Goal: Information Seeking & Learning: Learn about a topic

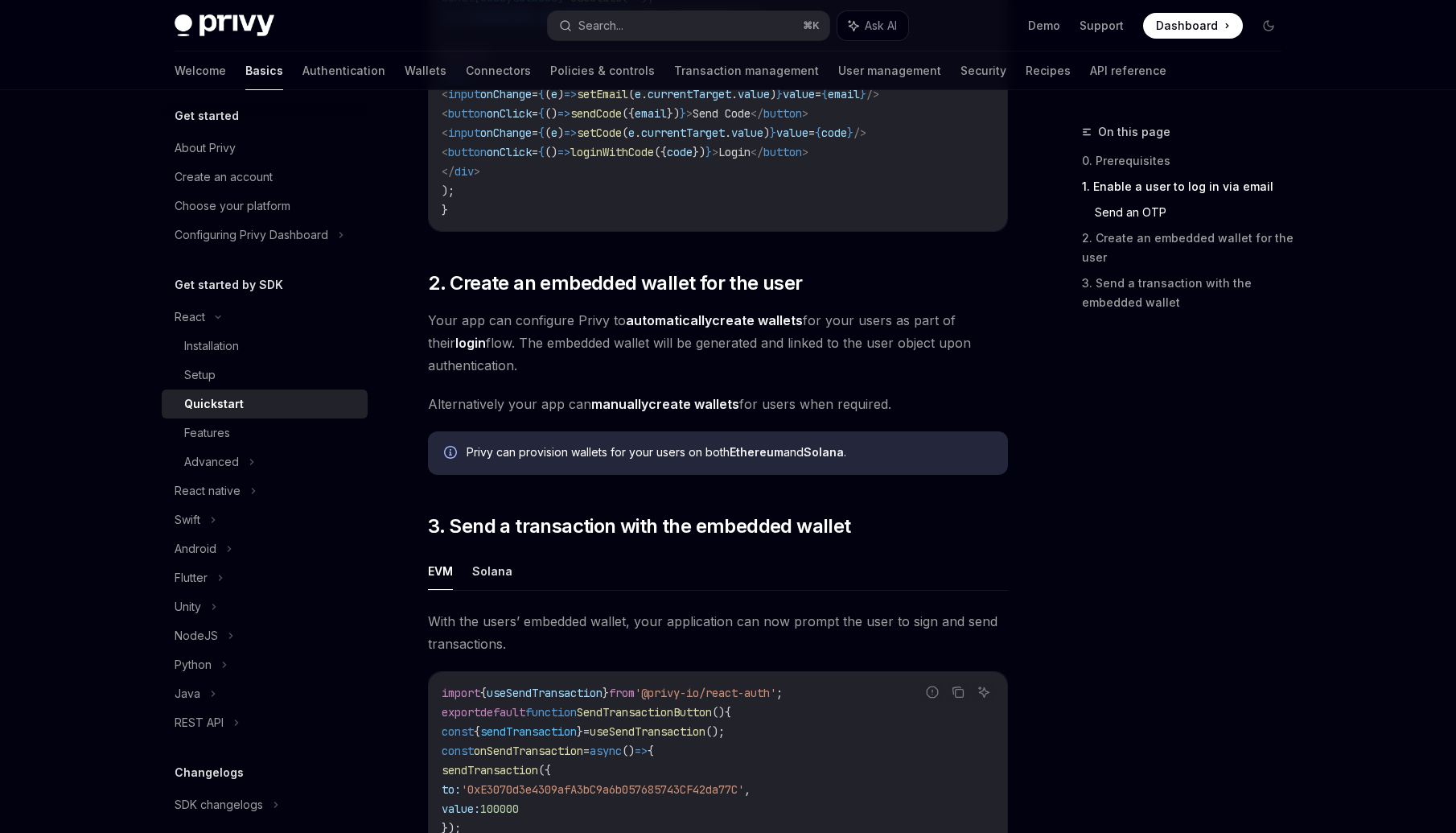
scroll to position [1501, 0]
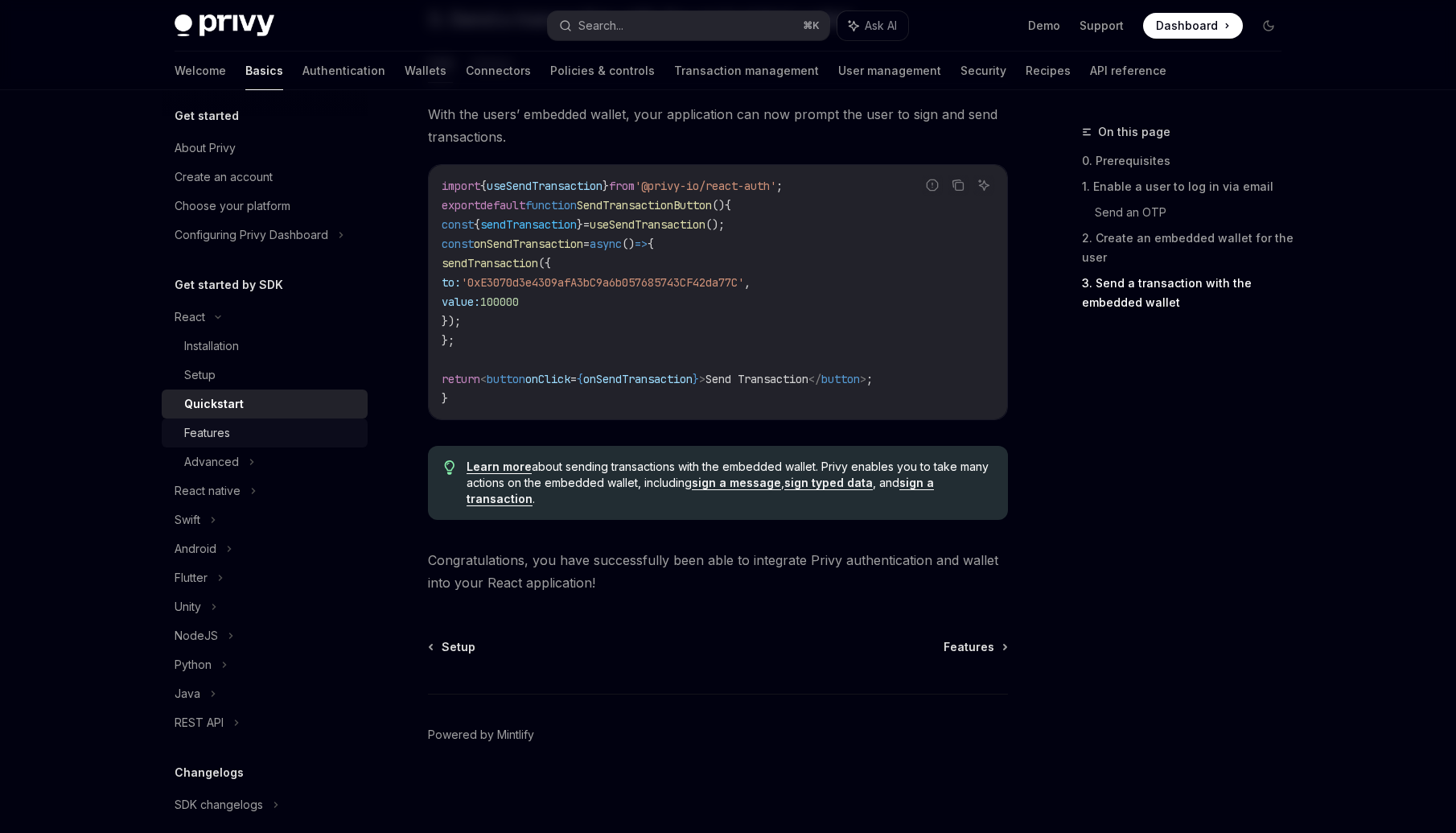
click at [227, 435] on div "Features" at bounding box center [206, 432] width 46 height 19
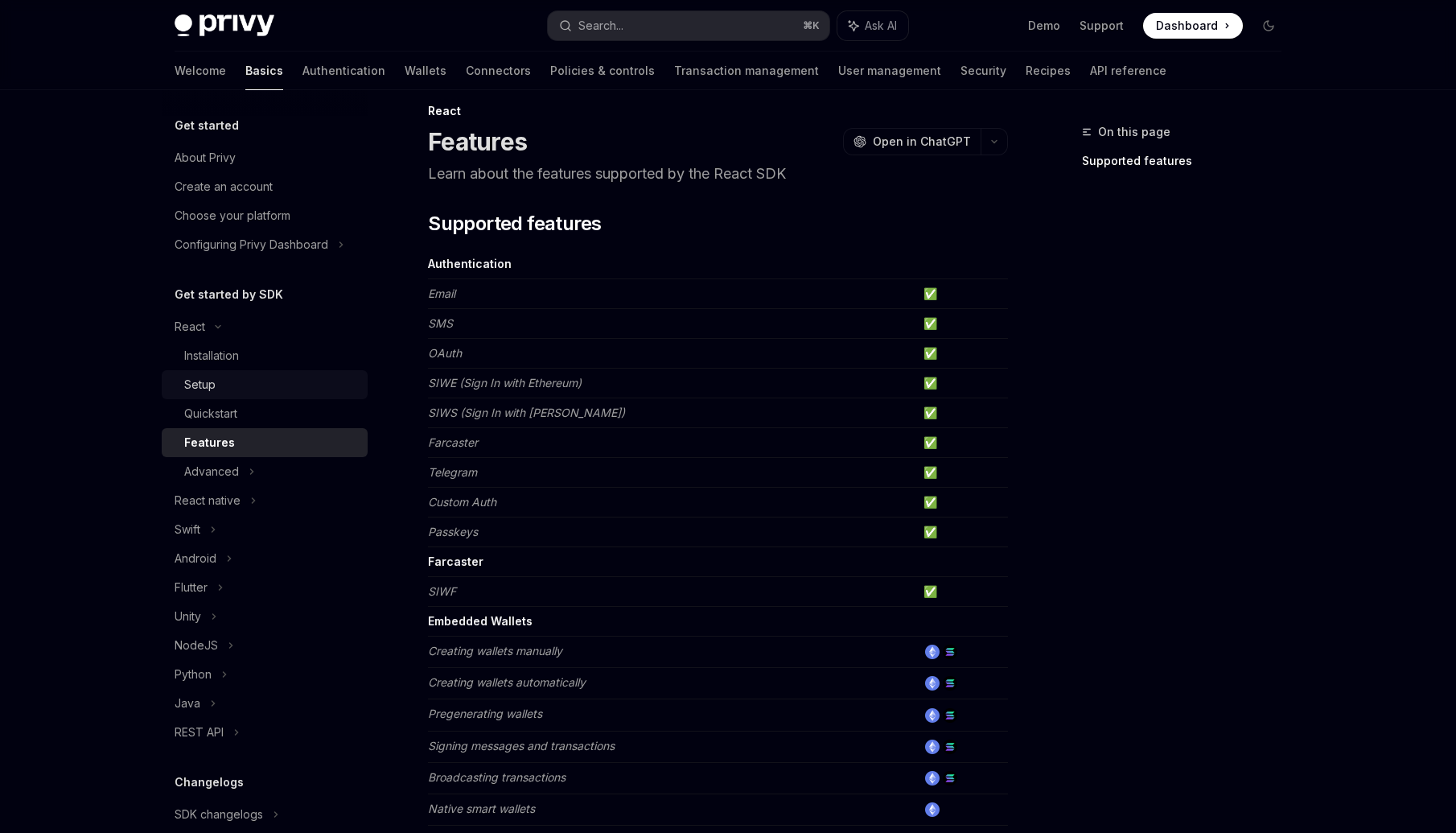
click at [230, 380] on div "Setup" at bounding box center [270, 384] width 174 height 19
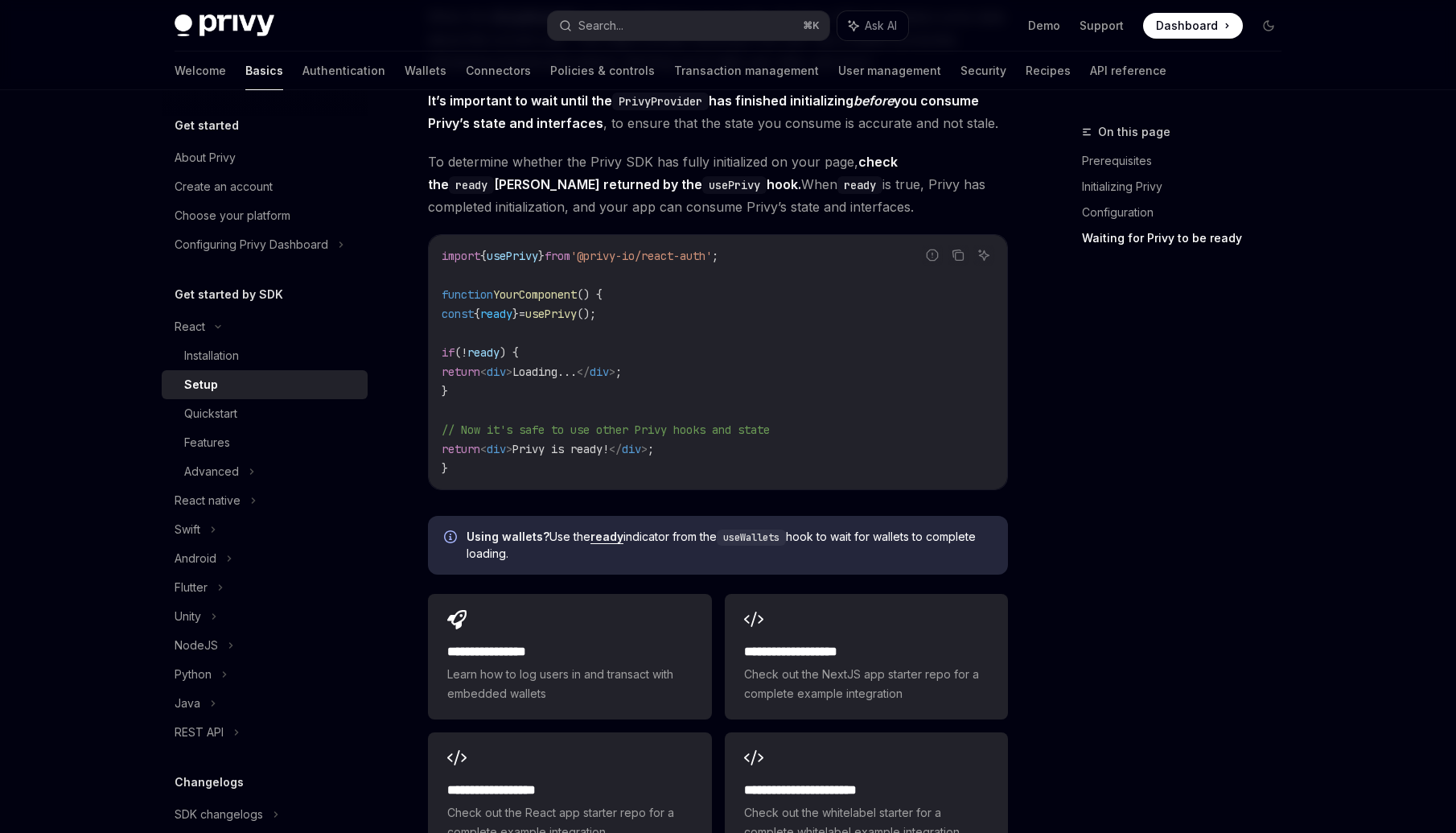
scroll to position [1930, 0]
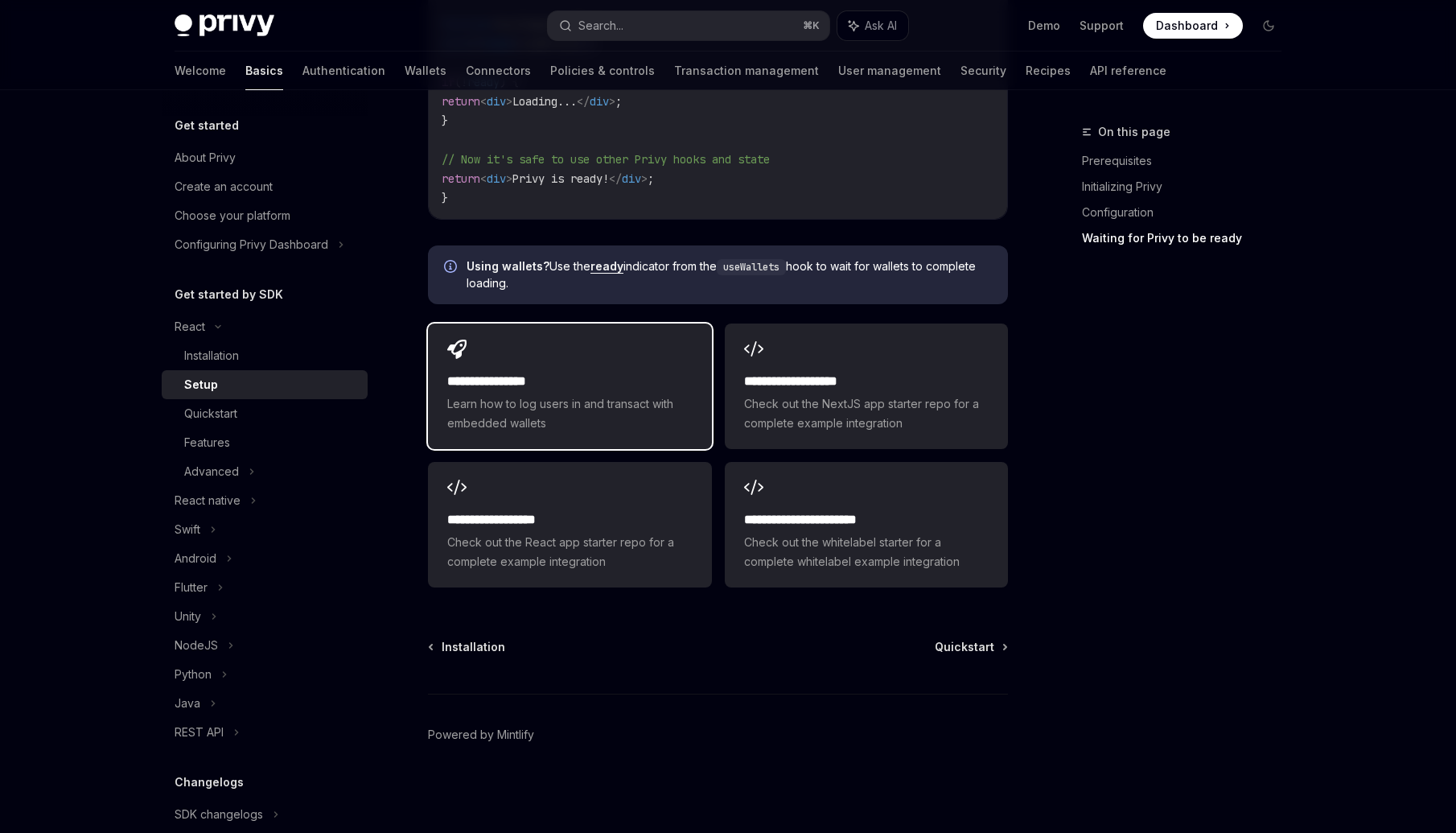
click at [612, 368] on div "**********" at bounding box center [570, 386] width 283 height 125
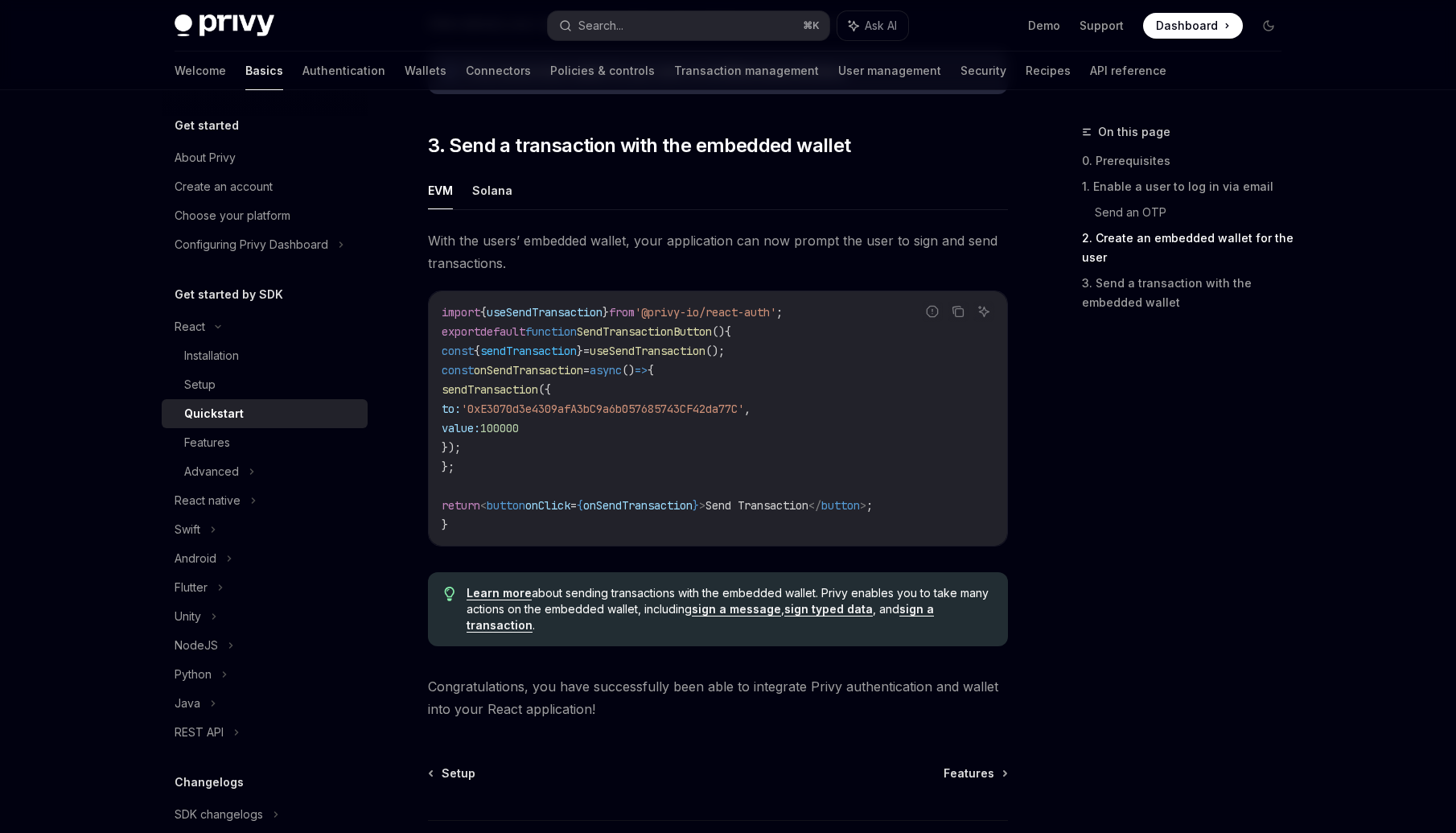
scroll to position [1501, 0]
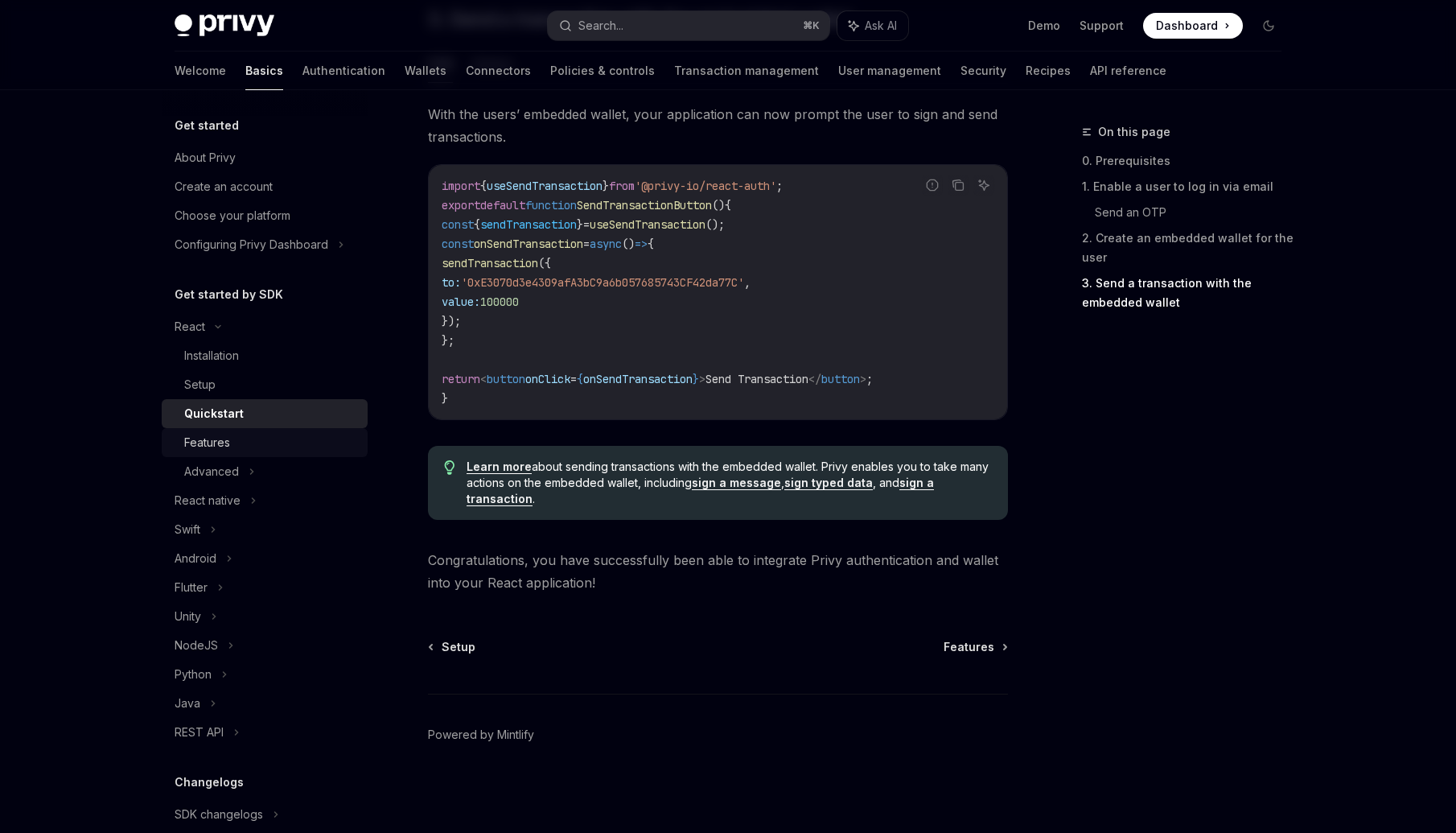
click at [244, 443] on div "Features" at bounding box center [270, 442] width 174 height 19
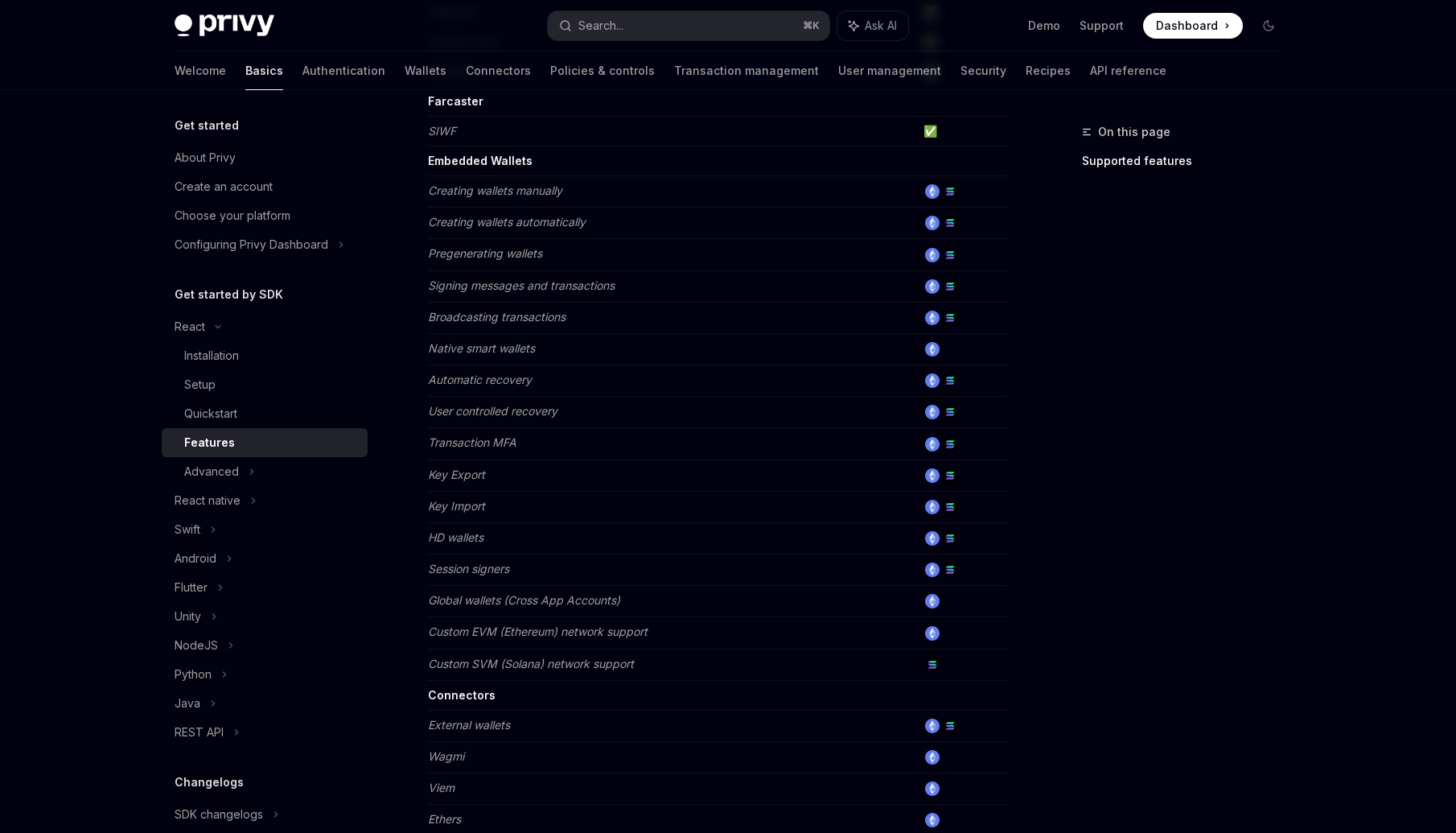
scroll to position [879, 0]
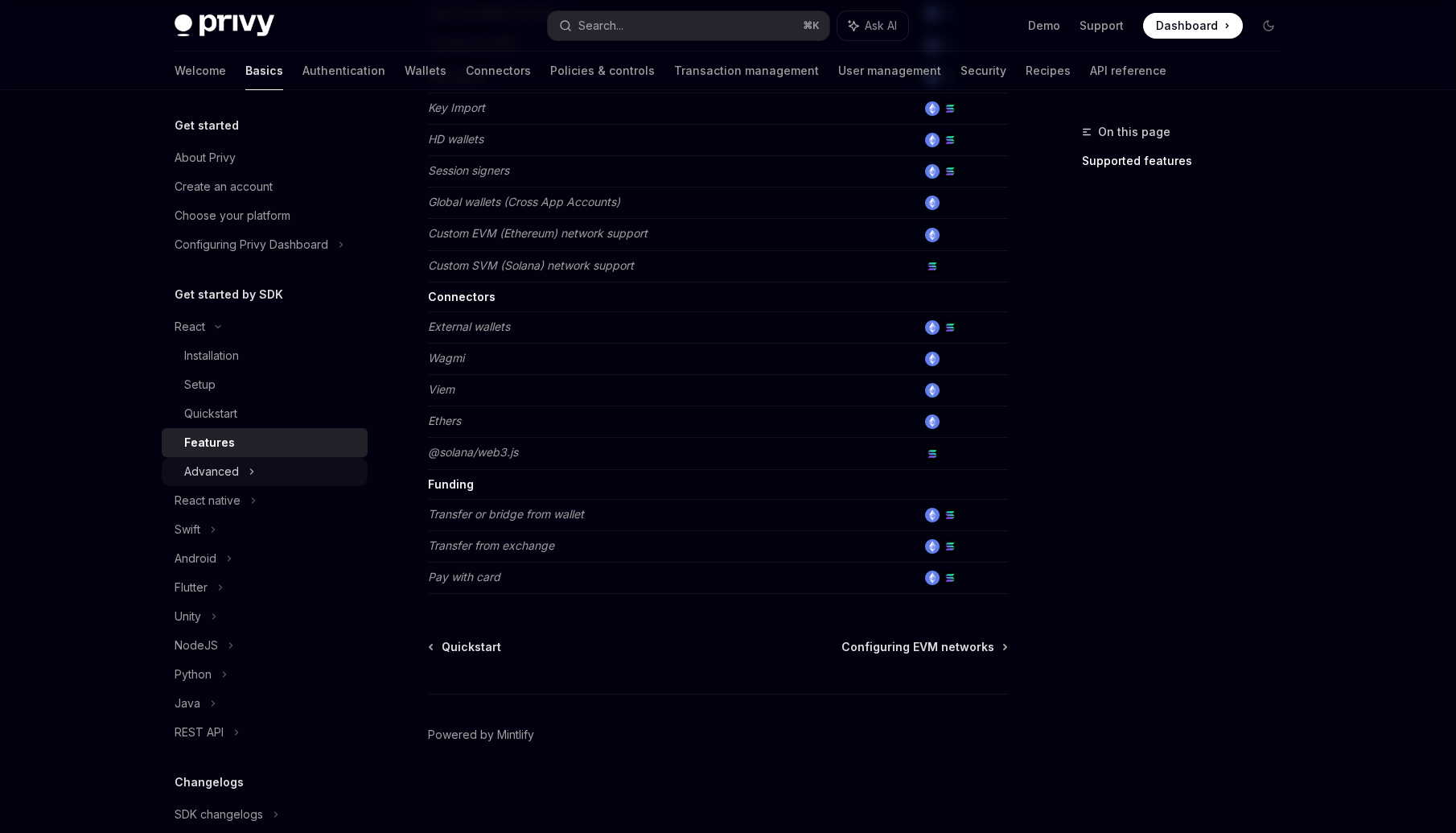
click at [256, 475] on div "Advanced" at bounding box center [264, 471] width 206 height 29
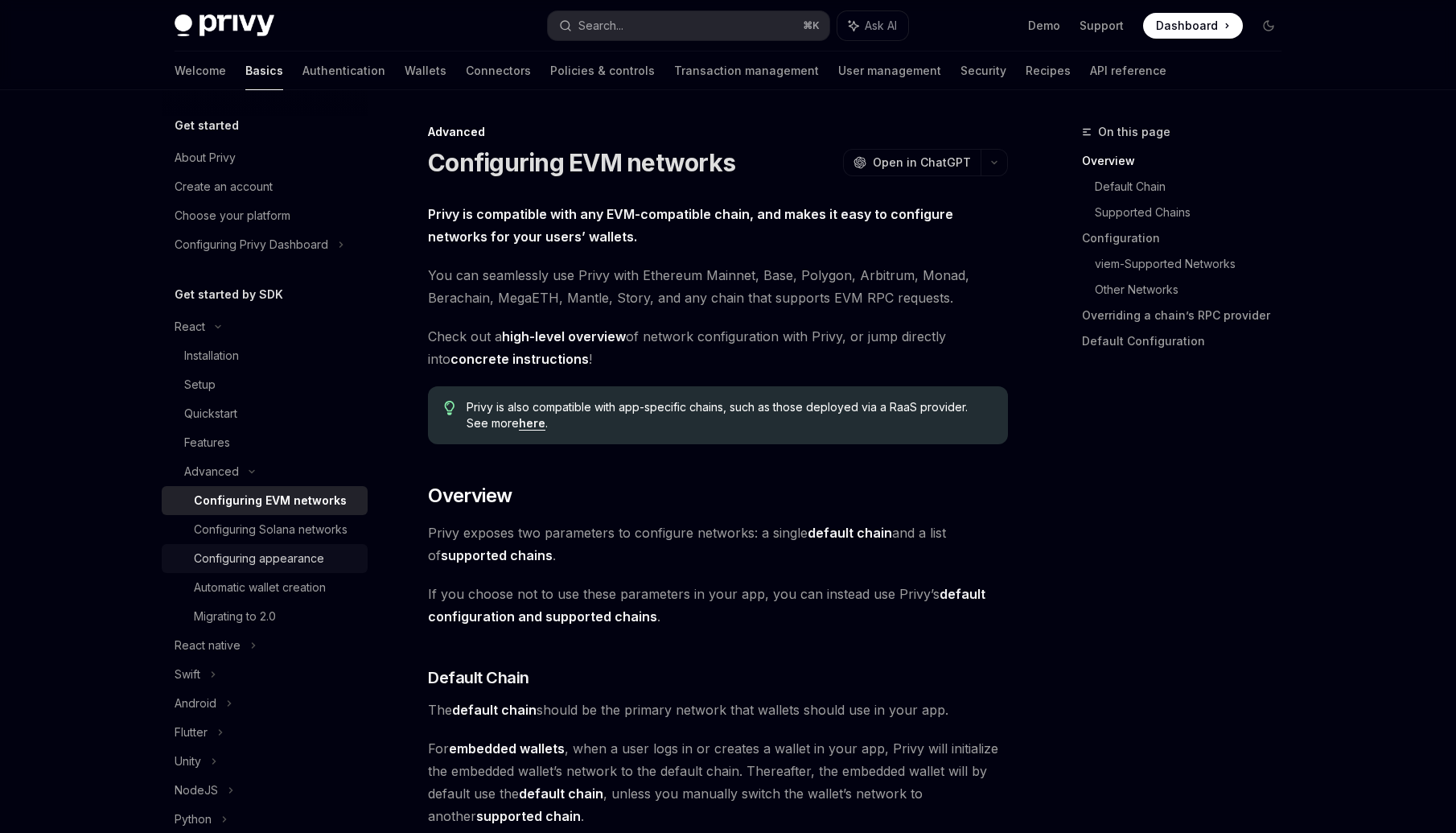
click at [266, 568] on div "Configuring appearance" at bounding box center [259, 558] width 131 height 19
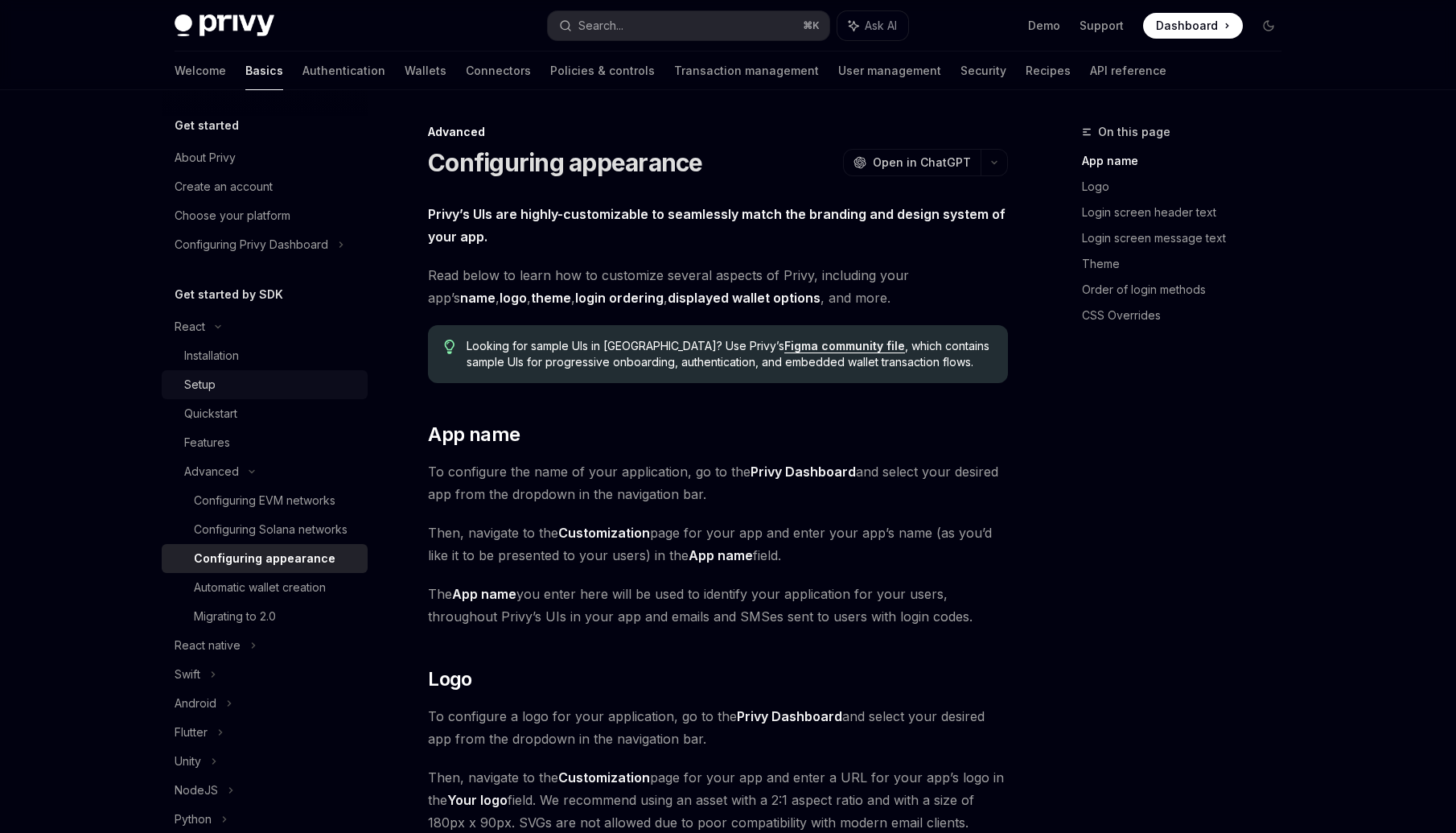
click at [224, 383] on div "Setup" at bounding box center [270, 384] width 174 height 19
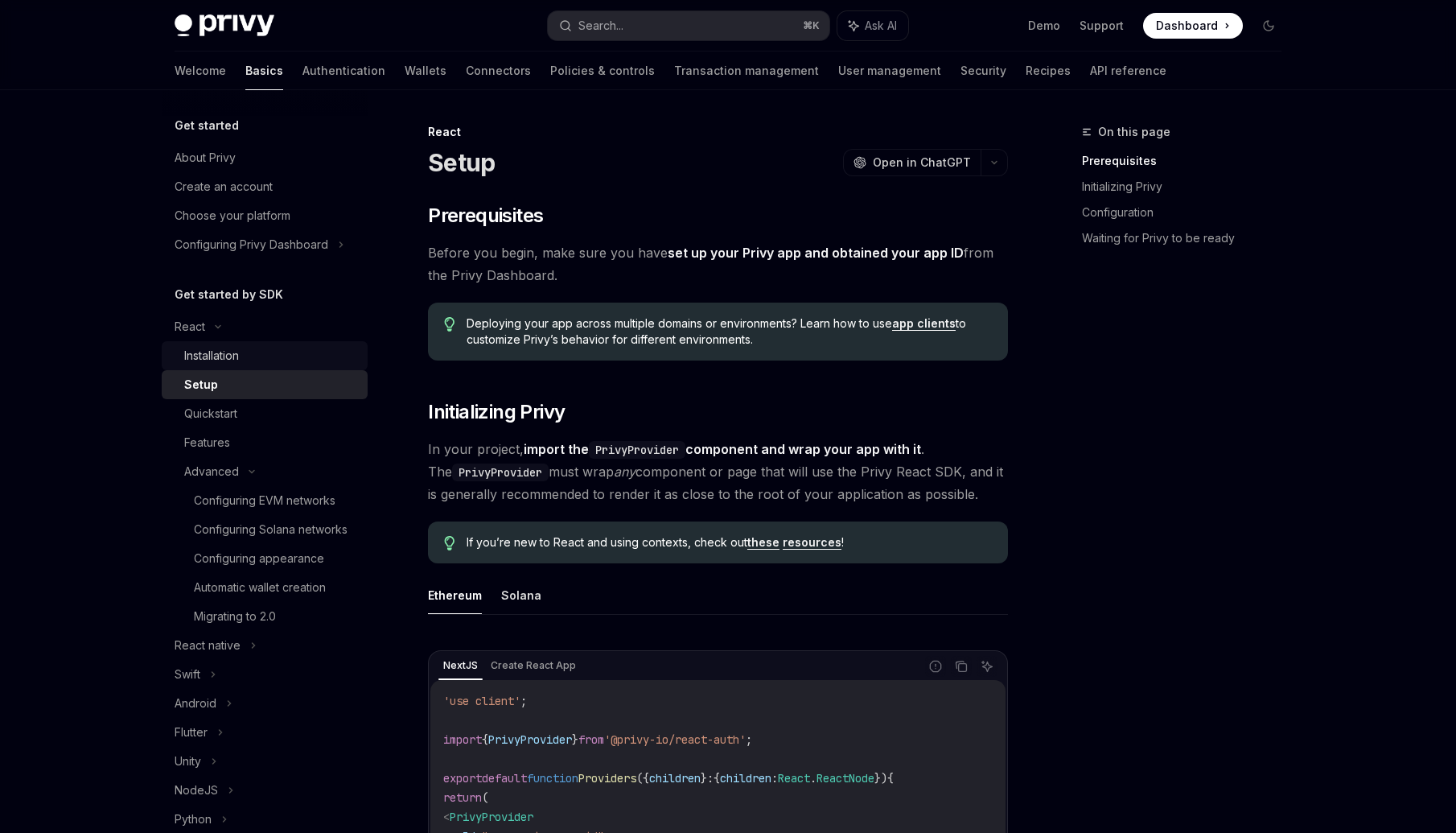
click at [227, 358] on div "Installation" at bounding box center [211, 355] width 55 height 19
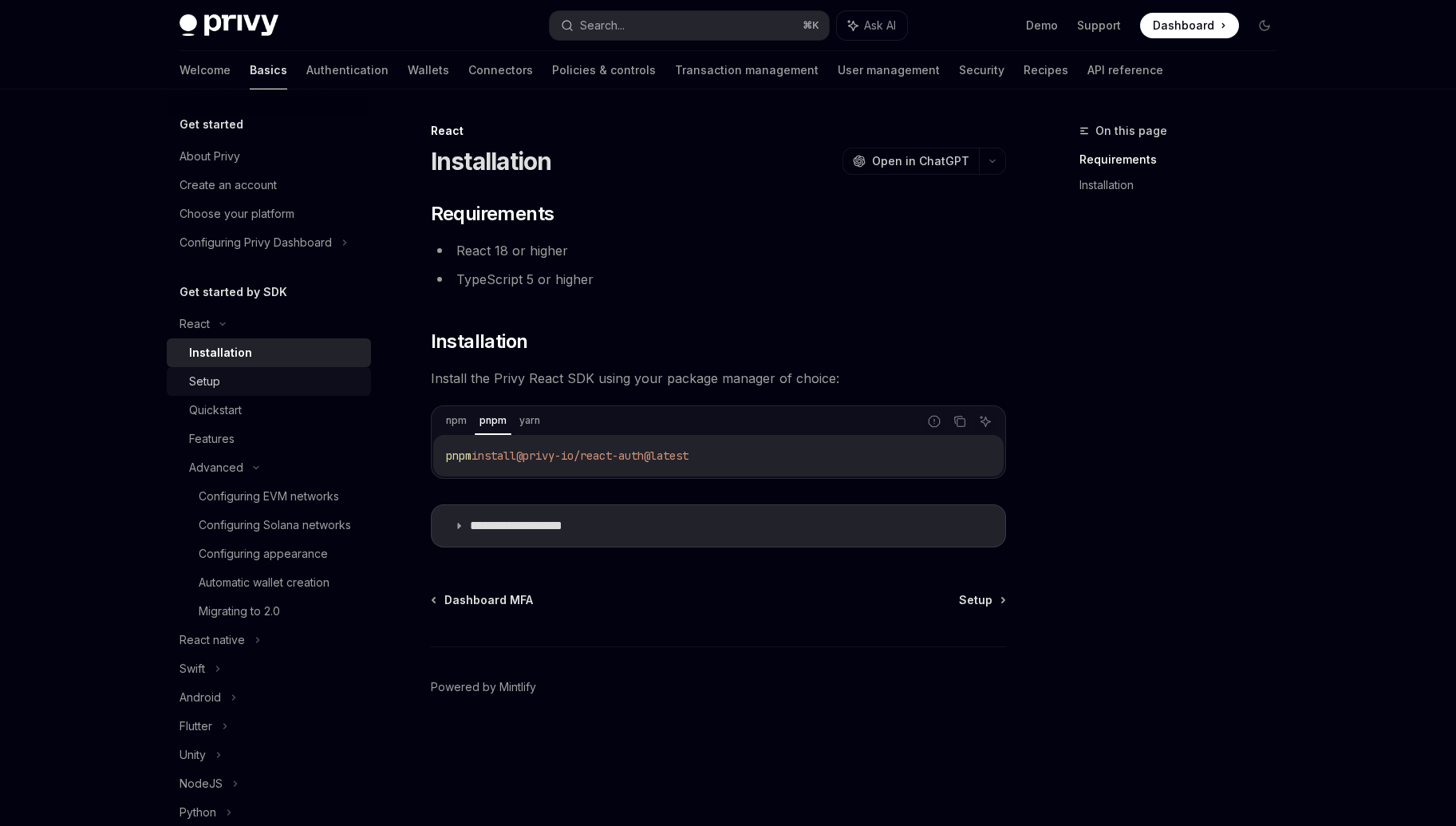
click at [258, 378] on div "Setup" at bounding box center [275, 381] width 173 height 19
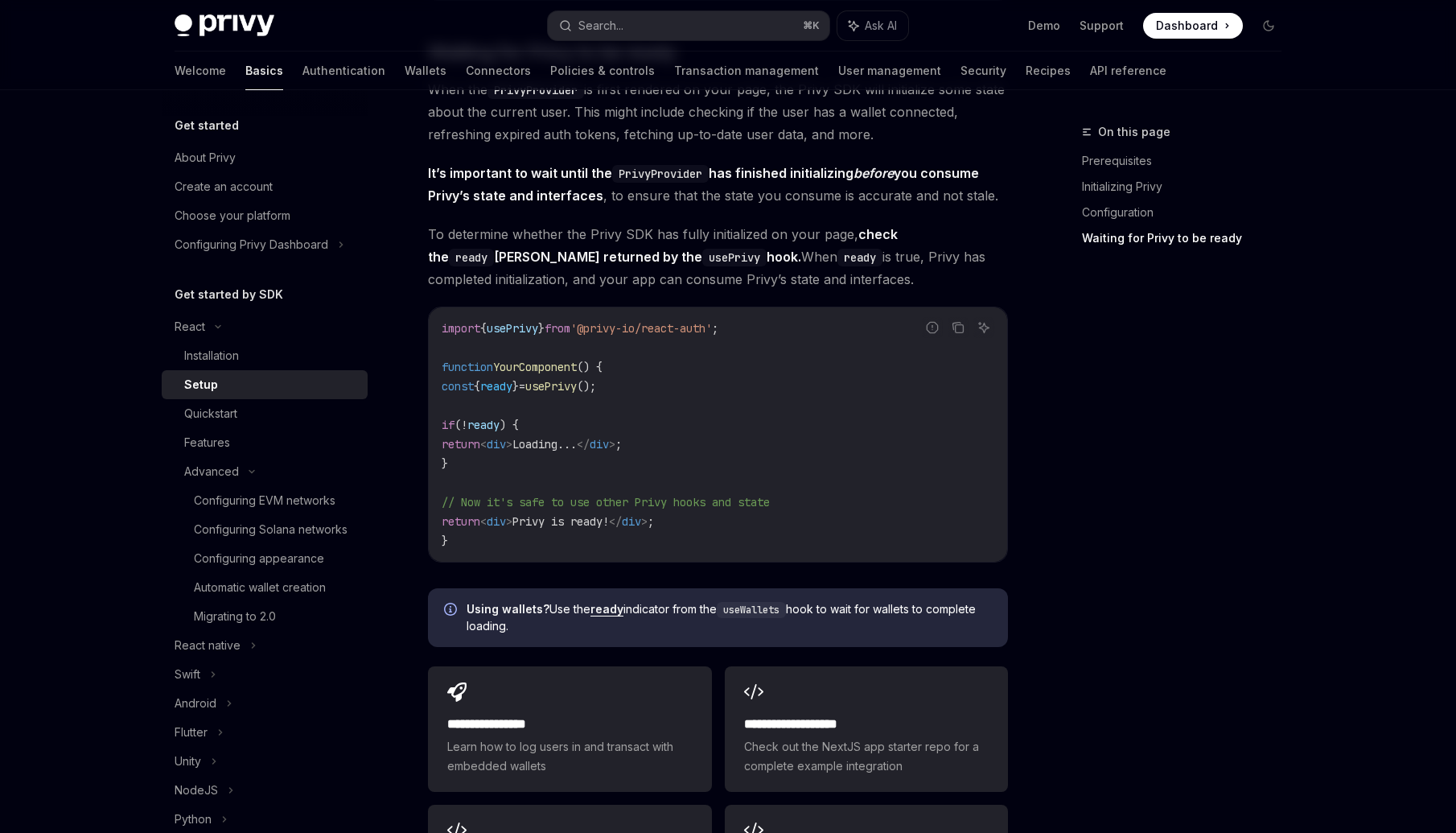
scroll to position [1930, 0]
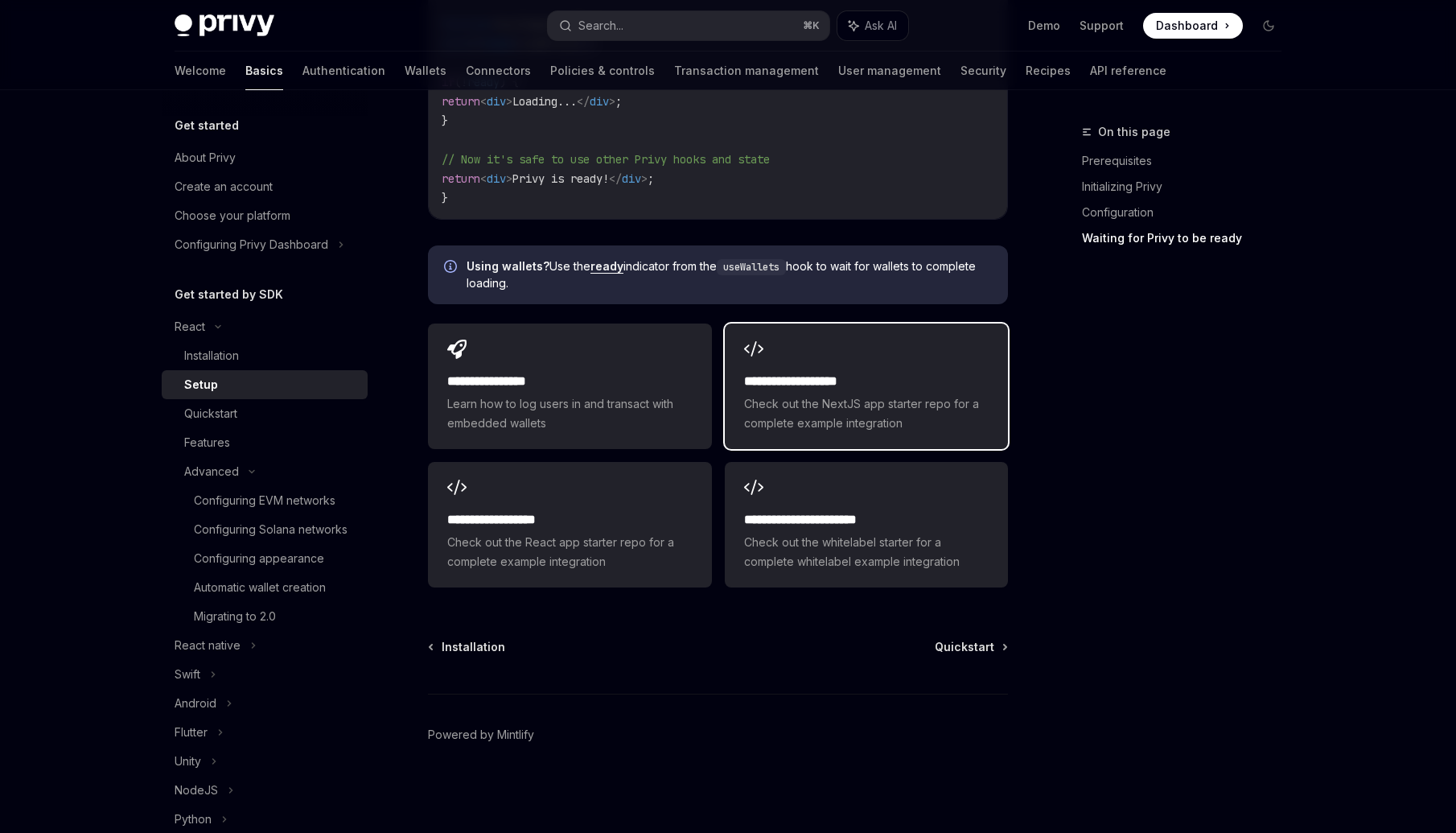
click at [847, 416] on span "Check out the NextJS app starter repo for a complete example integration" at bounding box center [866, 413] width 244 height 39
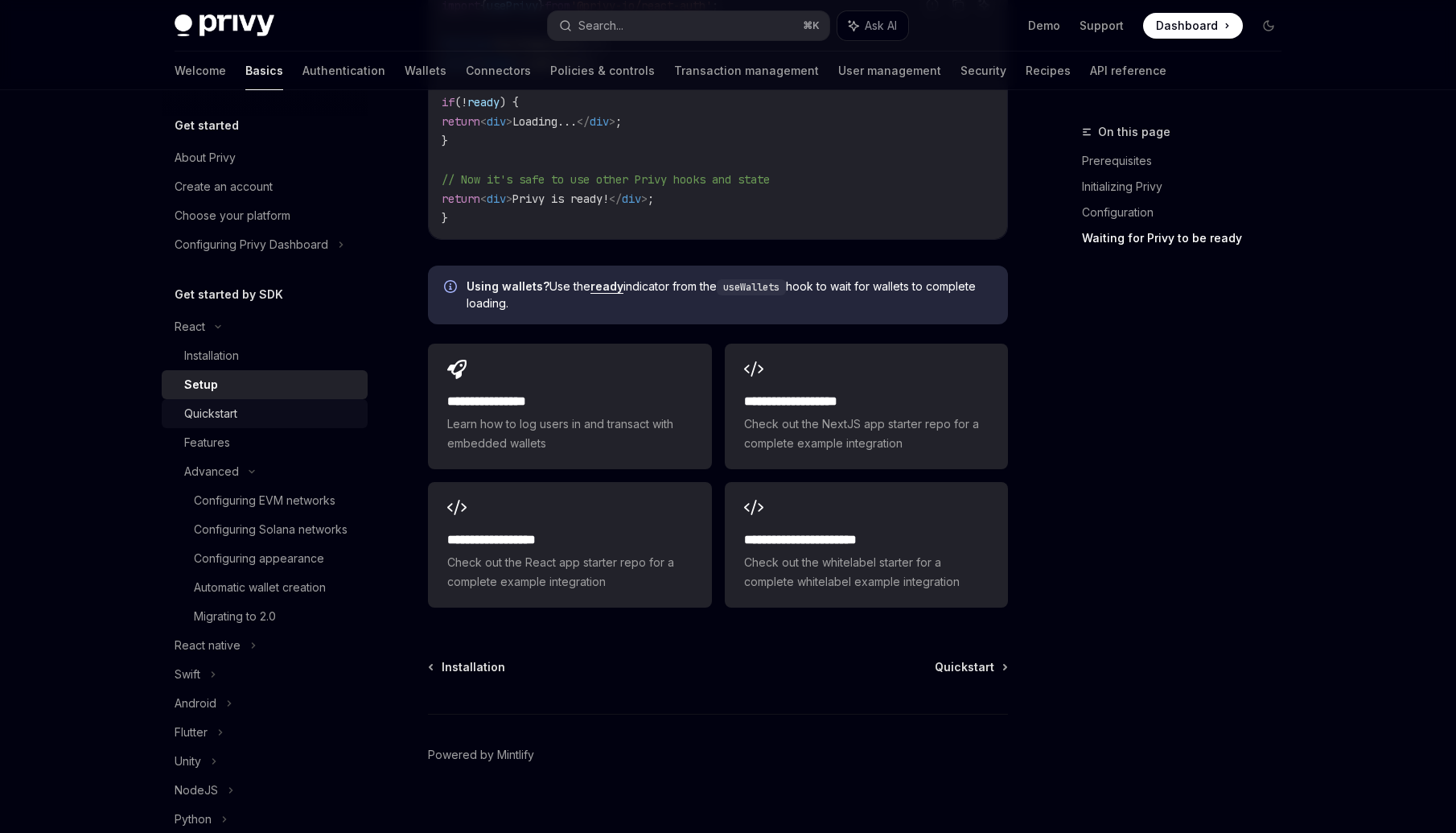
scroll to position [1827, 0]
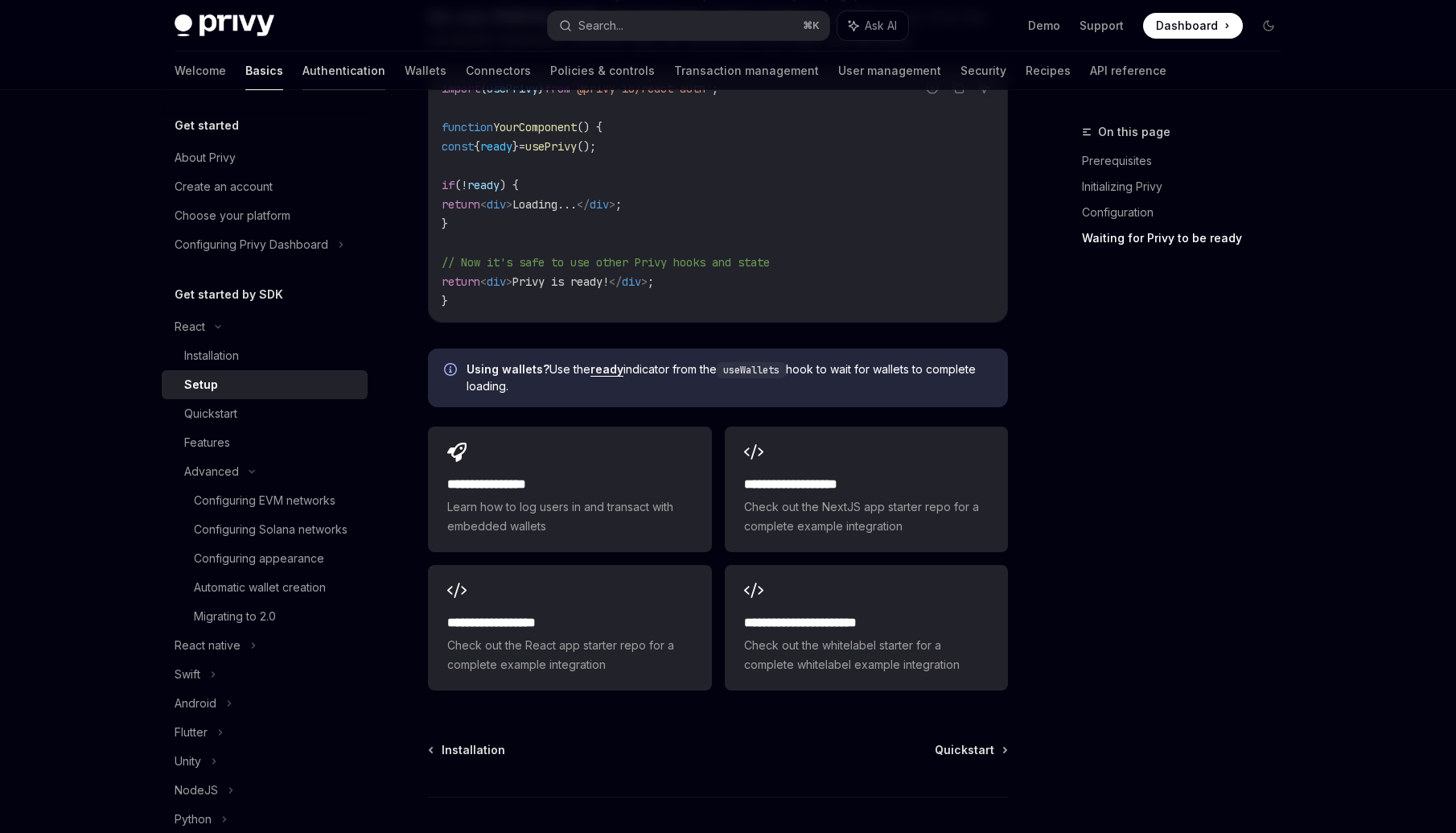
click at [303, 71] on link "Authentication" at bounding box center [344, 70] width 83 height 39
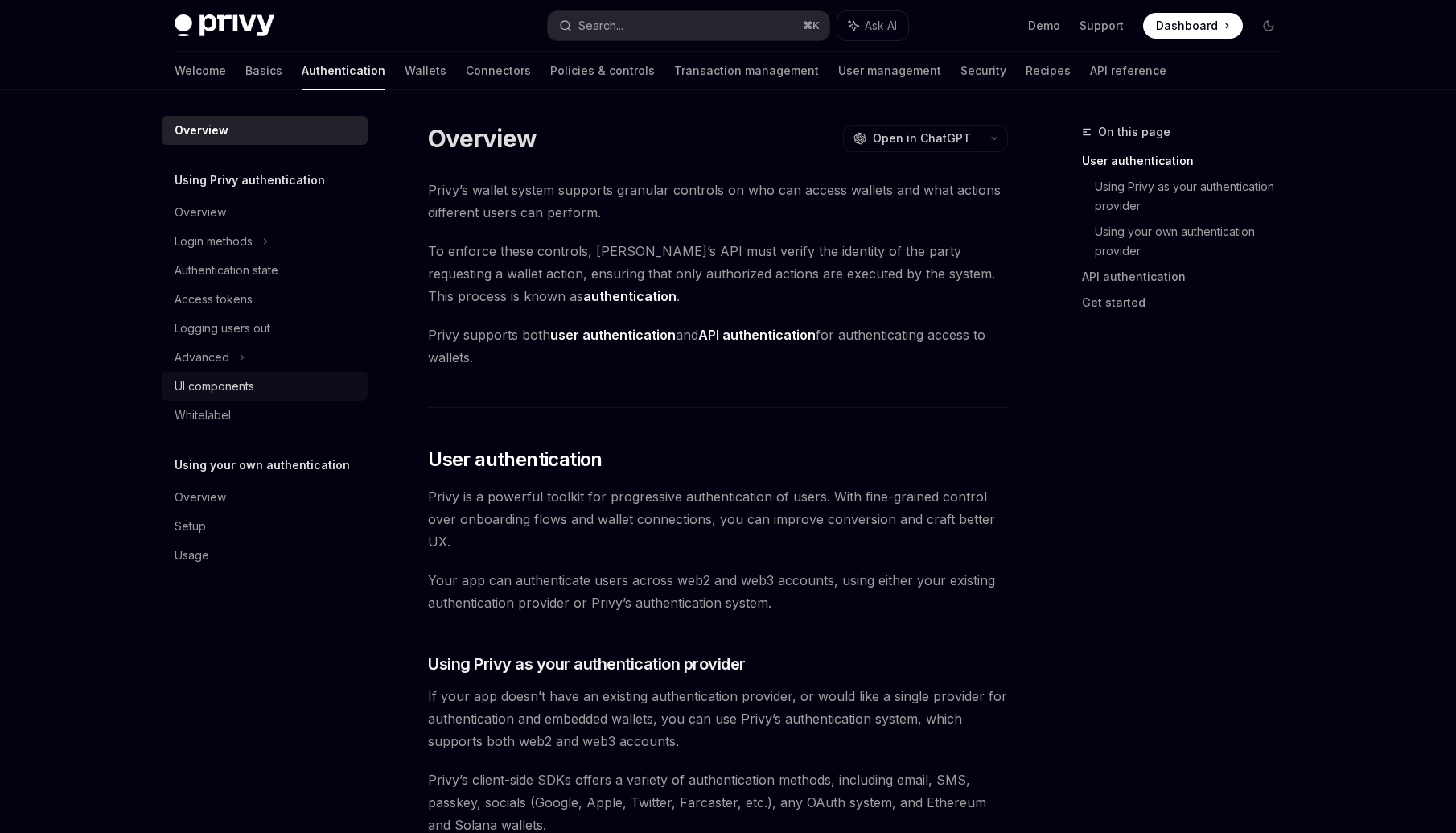
click at [235, 390] on div "UI components" at bounding box center [215, 386] width 79 height 19
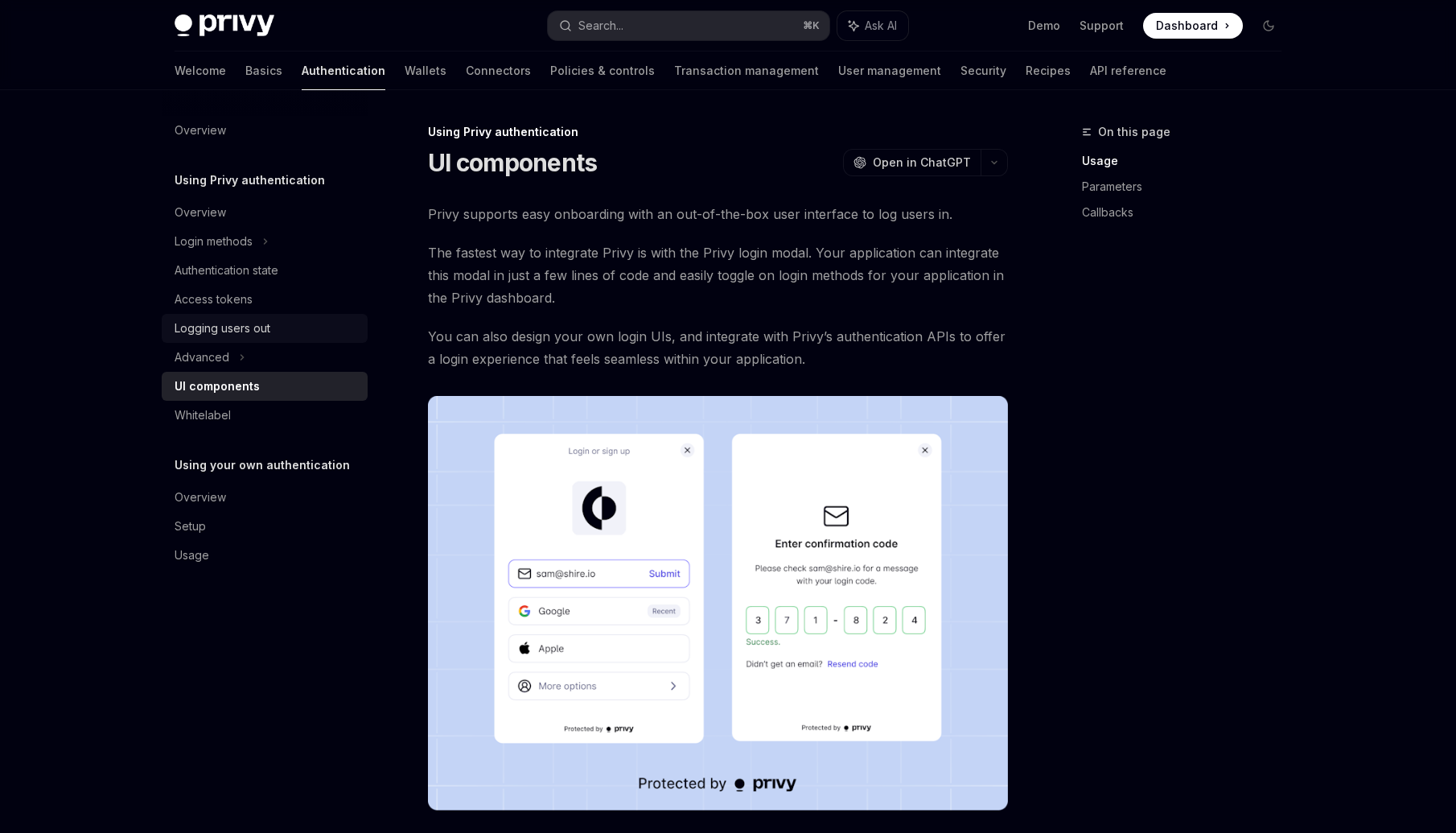
click at [248, 331] on div "Logging users out" at bounding box center [223, 327] width 96 height 19
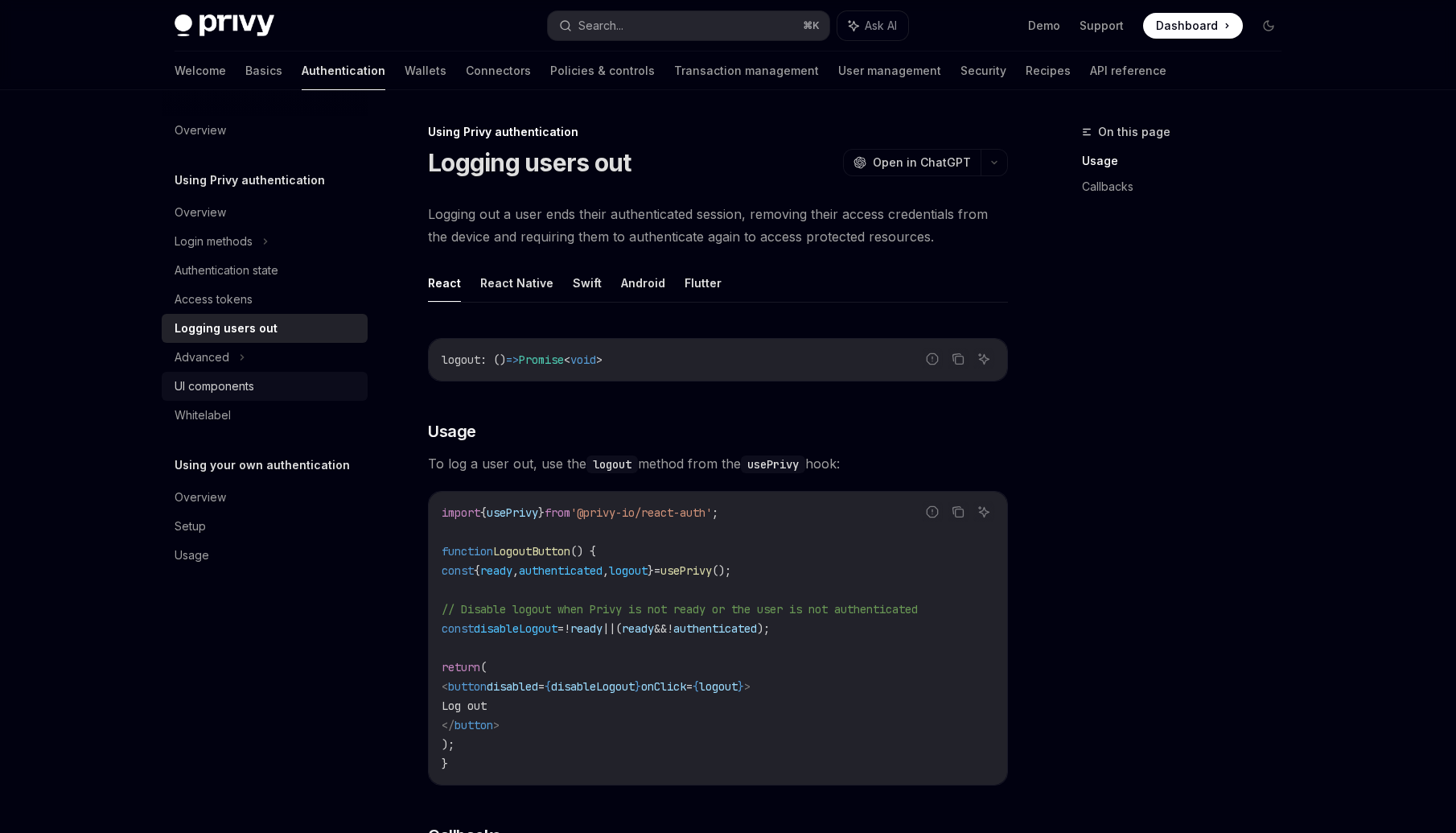
click at [231, 388] on div "UI components" at bounding box center [215, 386] width 79 height 19
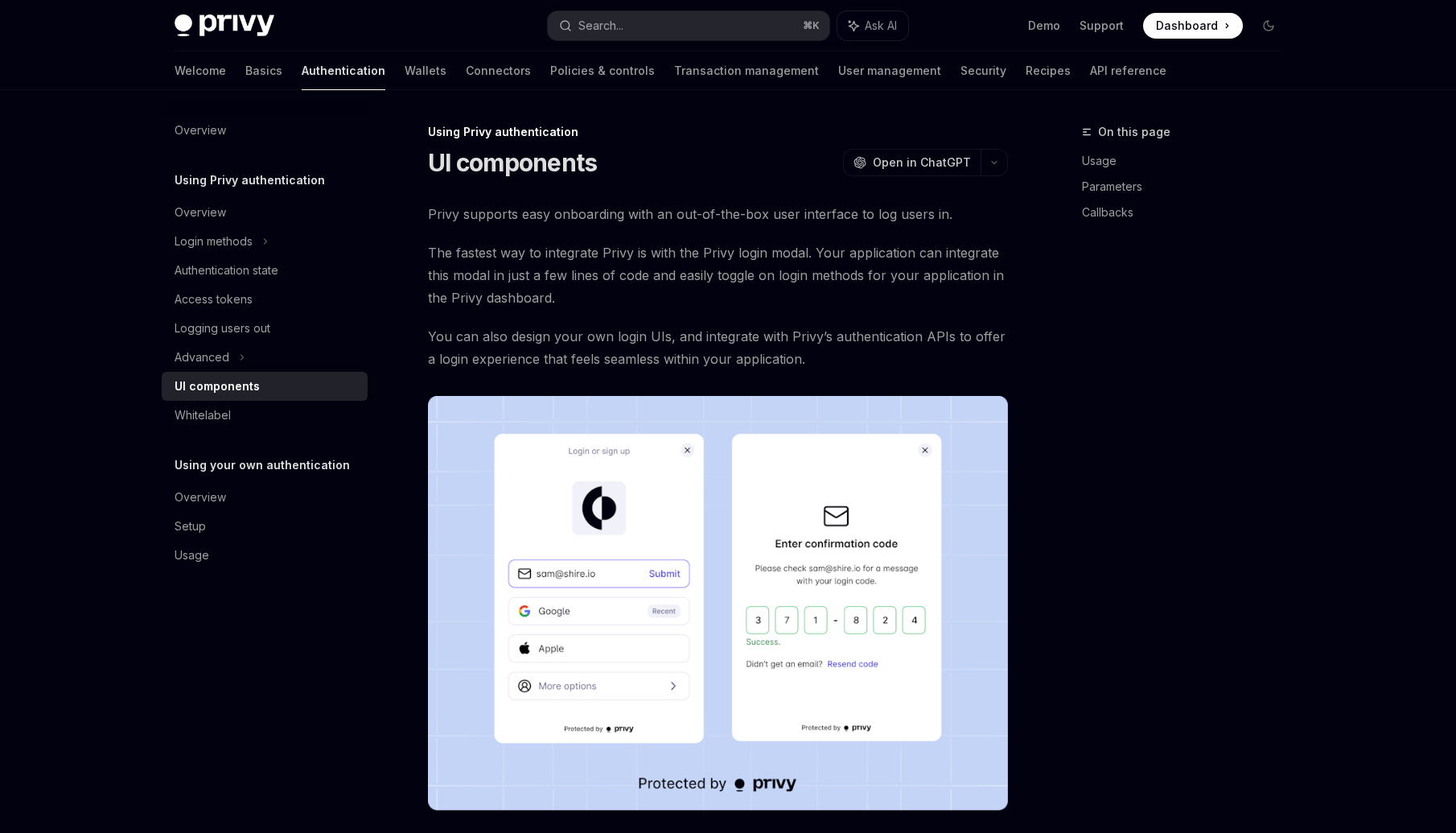
type textarea "*"
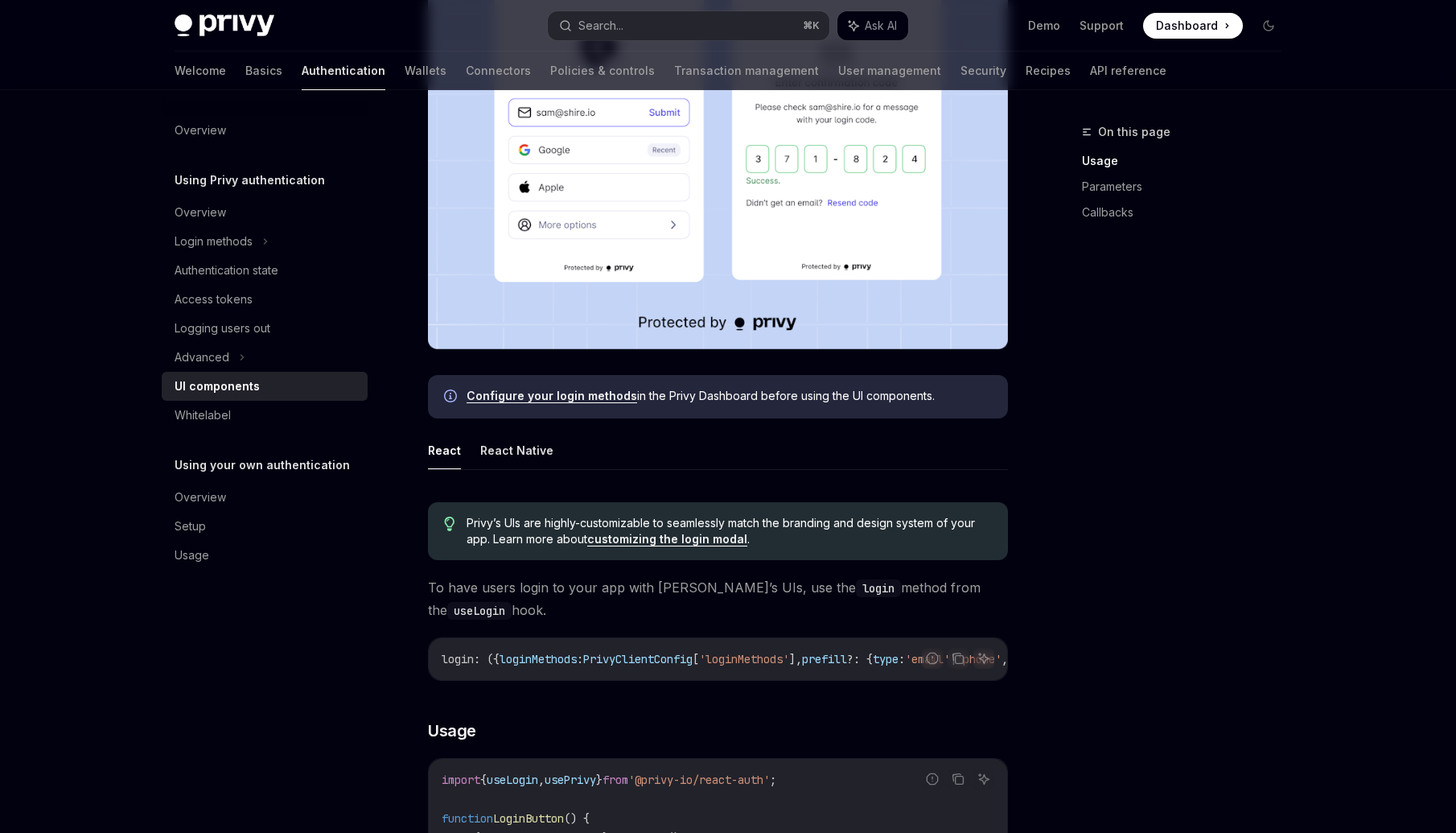
scroll to position [165, 0]
